Goal: Transaction & Acquisition: Purchase product/service

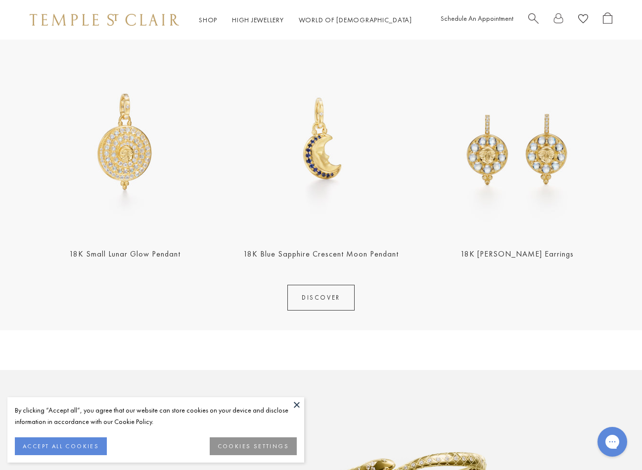
scroll to position [439, 0]
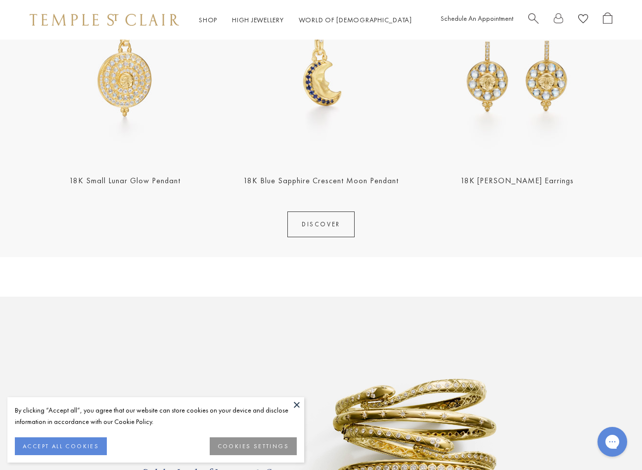
click at [329, 103] on img at bounding box center [321, 68] width 191 height 191
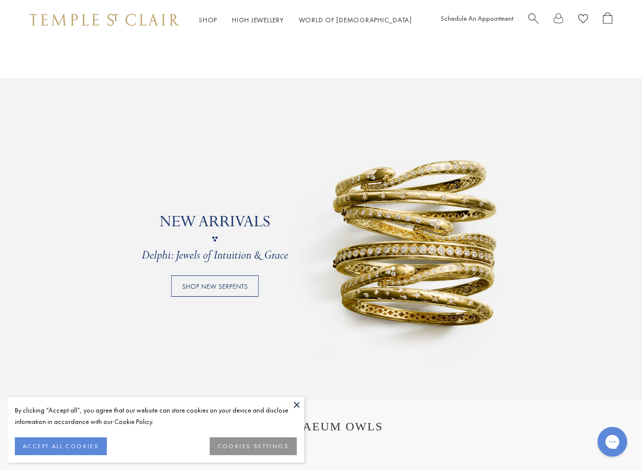
scroll to position [571, 0]
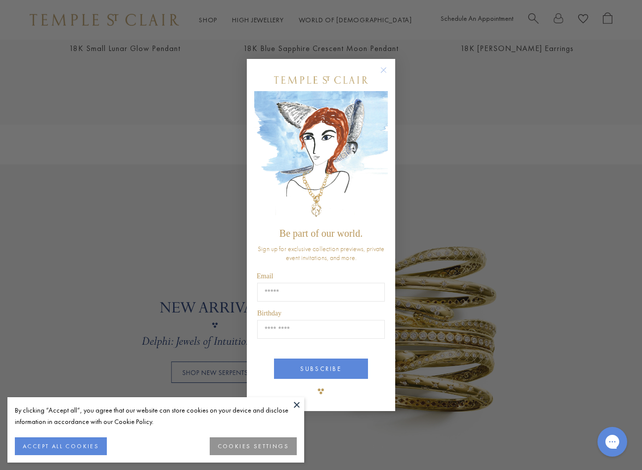
click at [384, 72] on circle "Close dialog" at bounding box center [384, 70] width 12 height 12
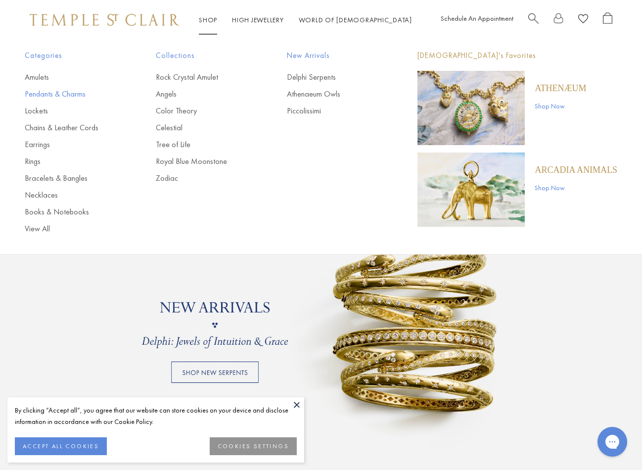
click at [60, 90] on link "Pendants & Charms" at bounding box center [71, 94] width 92 height 11
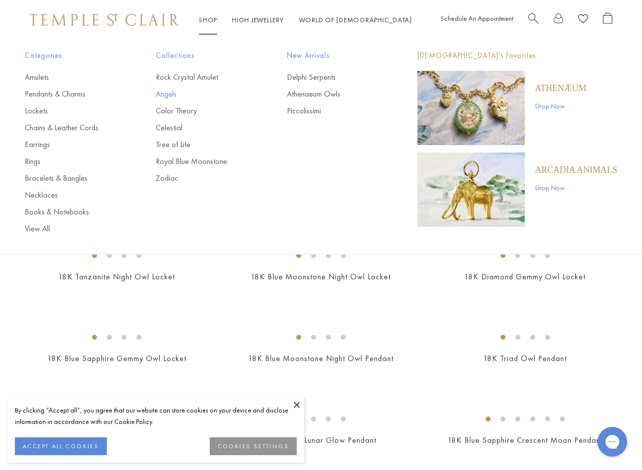
click at [174, 92] on link "Angels" at bounding box center [202, 94] width 92 height 11
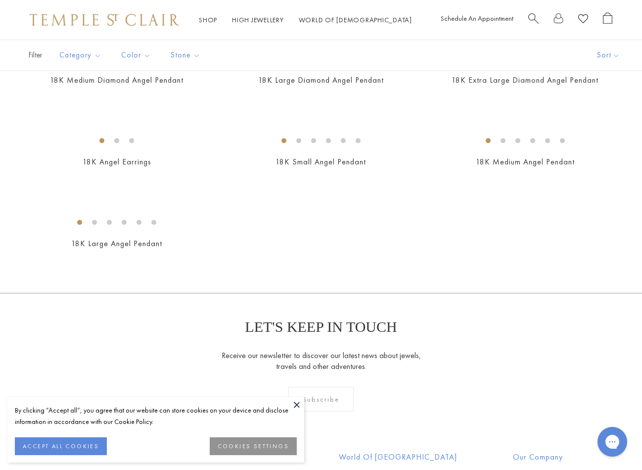
scroll to position [422, 0]
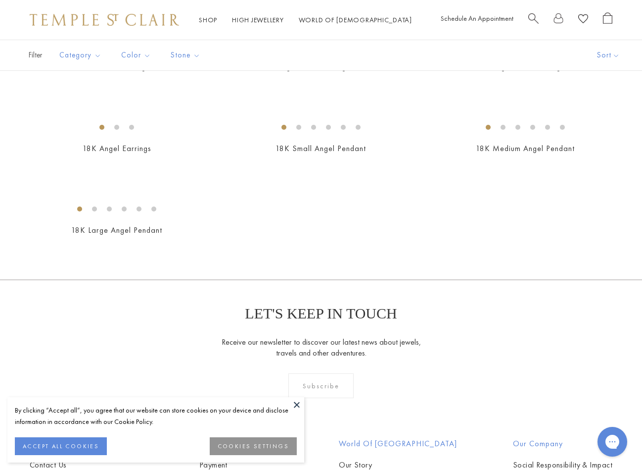
click at [574, 0] on div "Shop Shop Categories Amulets Pendants & Charms Lockets Chains & Leather Cords E…" at bounding box center [321, 20] width 642 height 40
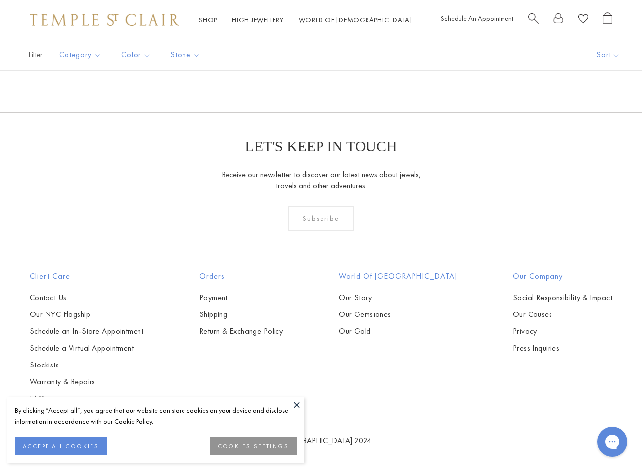
scroll to position [892, 0]
click at [0, 0] on img at bounding box center [0, 0] width 0 height 0
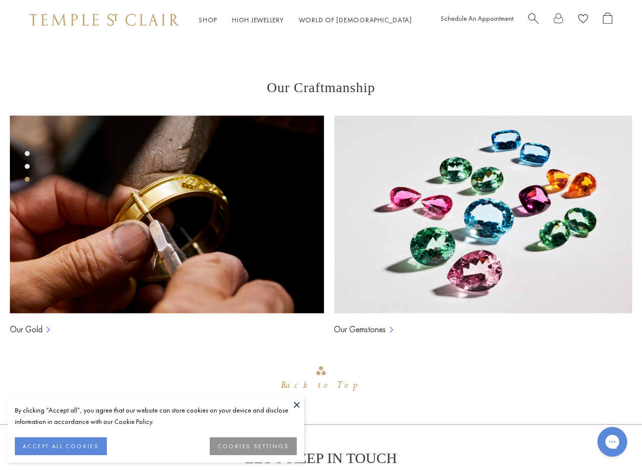
scroll to position [360, 0]
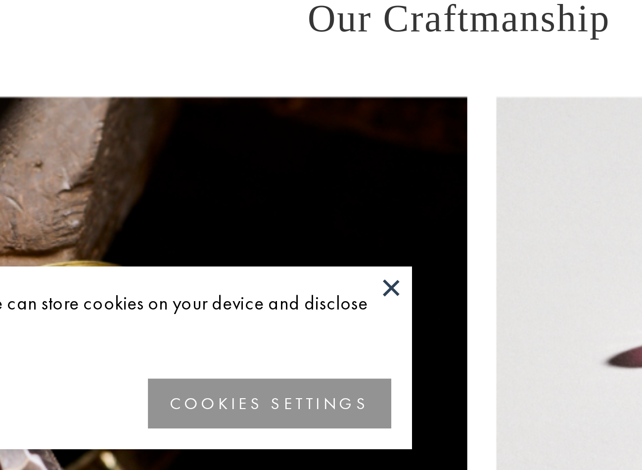
click at [290, 397] on button at bounding box center [297, 404] width 15 height 15
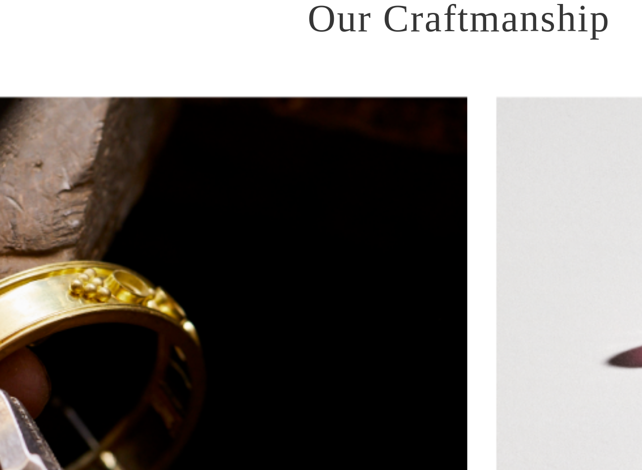
scroll to position [523, 1]
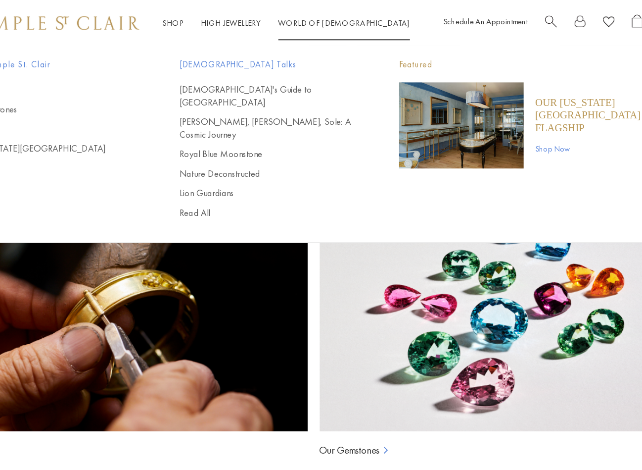
click at [297, 18] on link "World of Temple World of Temple" at bounding box center [353, 19] width 113 height 9
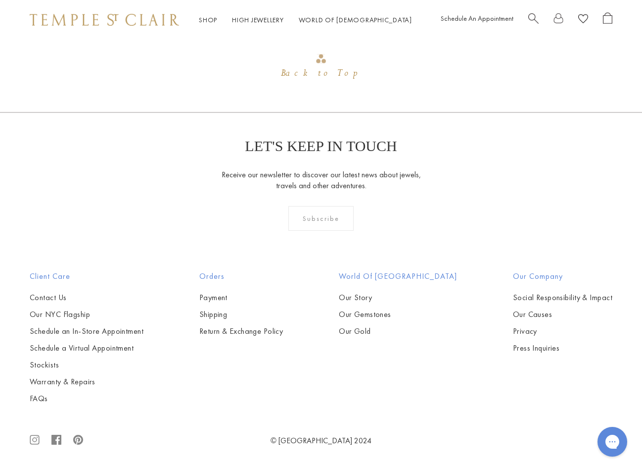
scroll to position [873, 0]
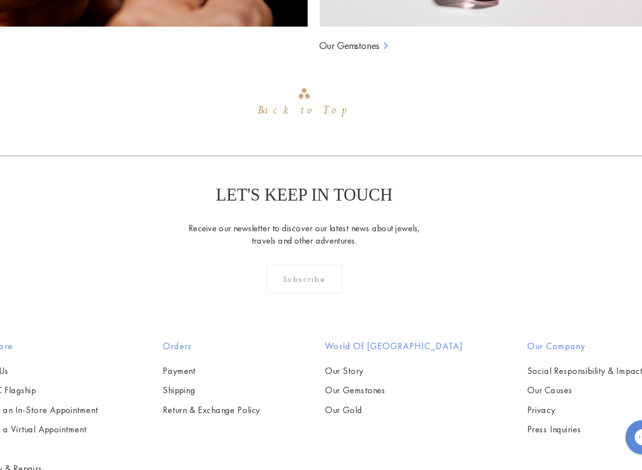
scroll to position [855, 0]
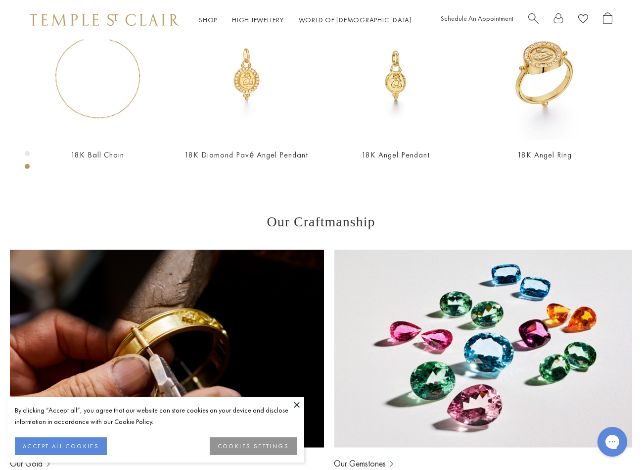
scroll to position [530, 0]
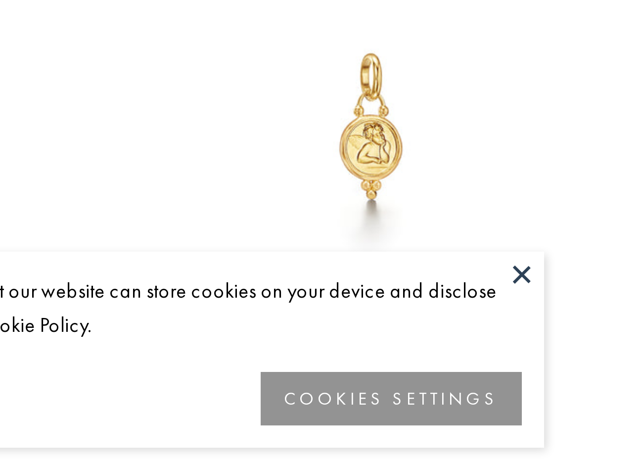
scroll to position [414, 1]
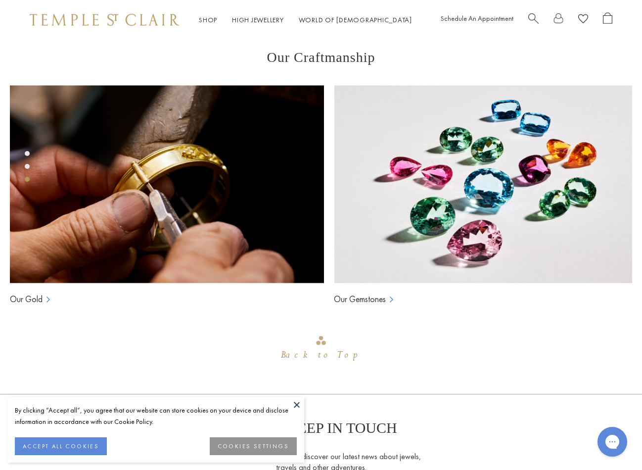
scroll to position [384, 0]
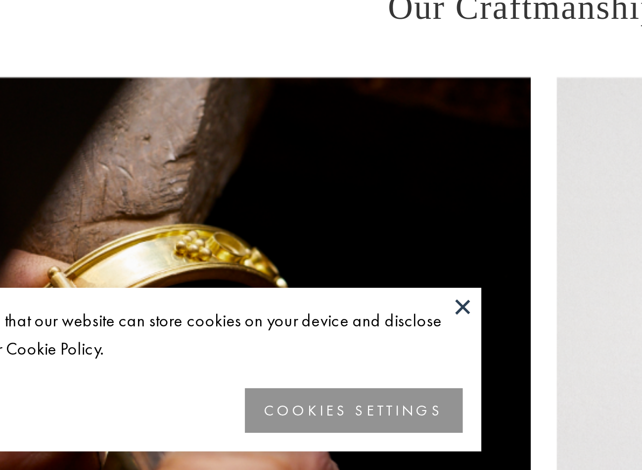
click at [290, 397] on button at bounding box center [297, 404] width 15 height 15
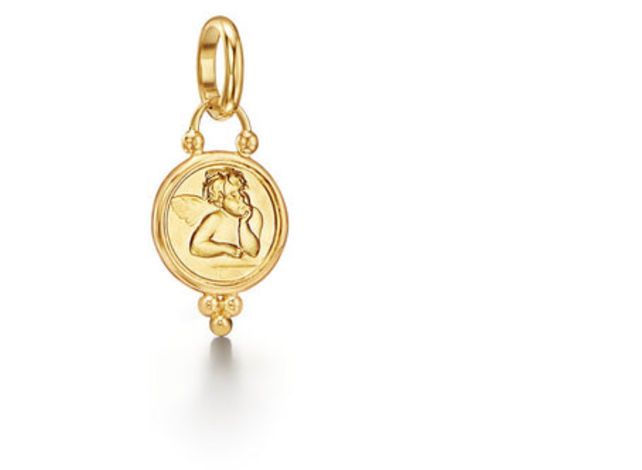
scroll to position [62, 0]
